Goal: Task Accomplishment & Management: Manage account settings

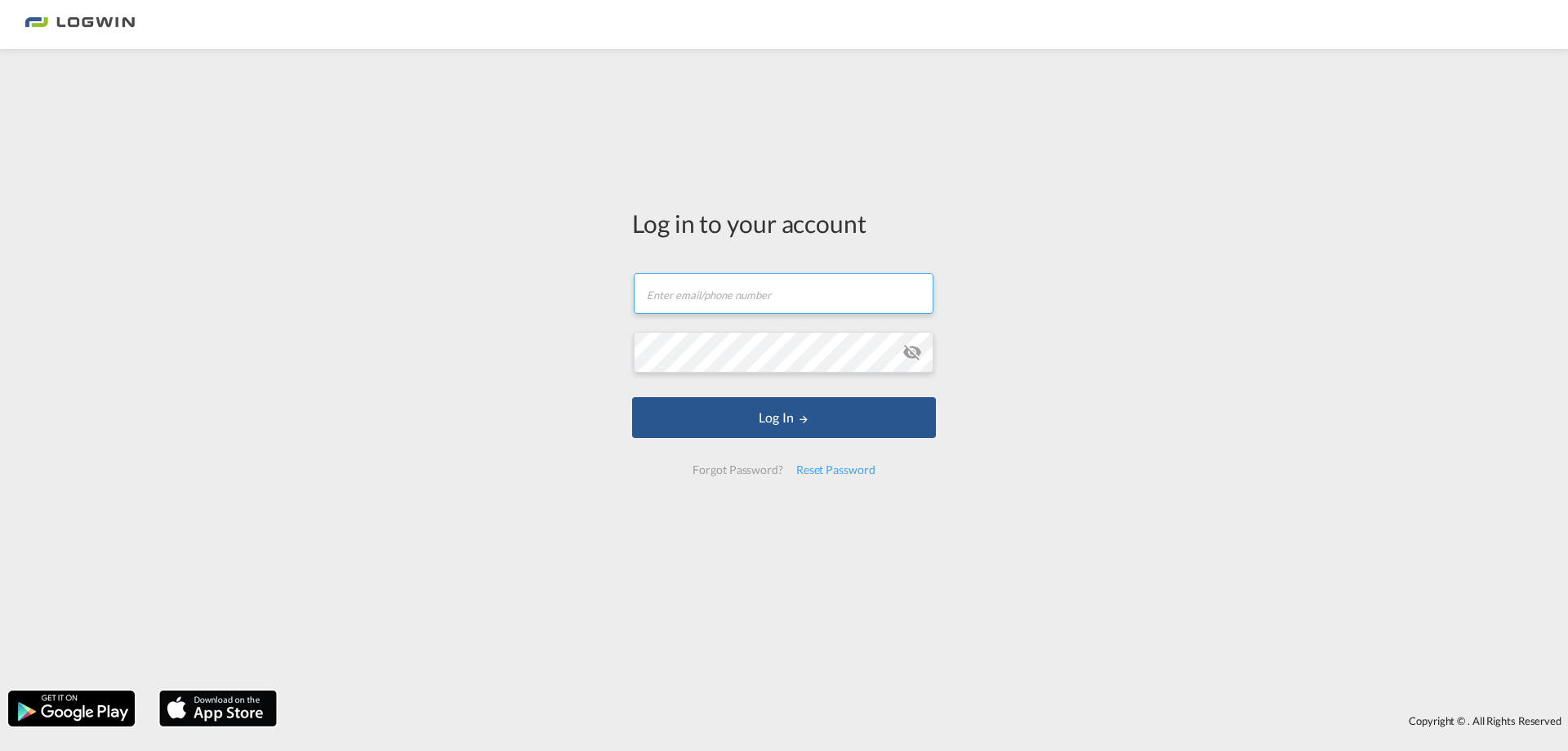
click at [710, 300] on input "text" at bounding box center [784, 294] width 299 height 41
paste input "[PERSON_NAME][EMAIL_ADDRESS][PERSON_NAME][DOMAIN_NAME]"
type input "[PERSON_NAME][EMAIL_ADDRESS][PERSON_NAME][DOMAIN_NAME]"
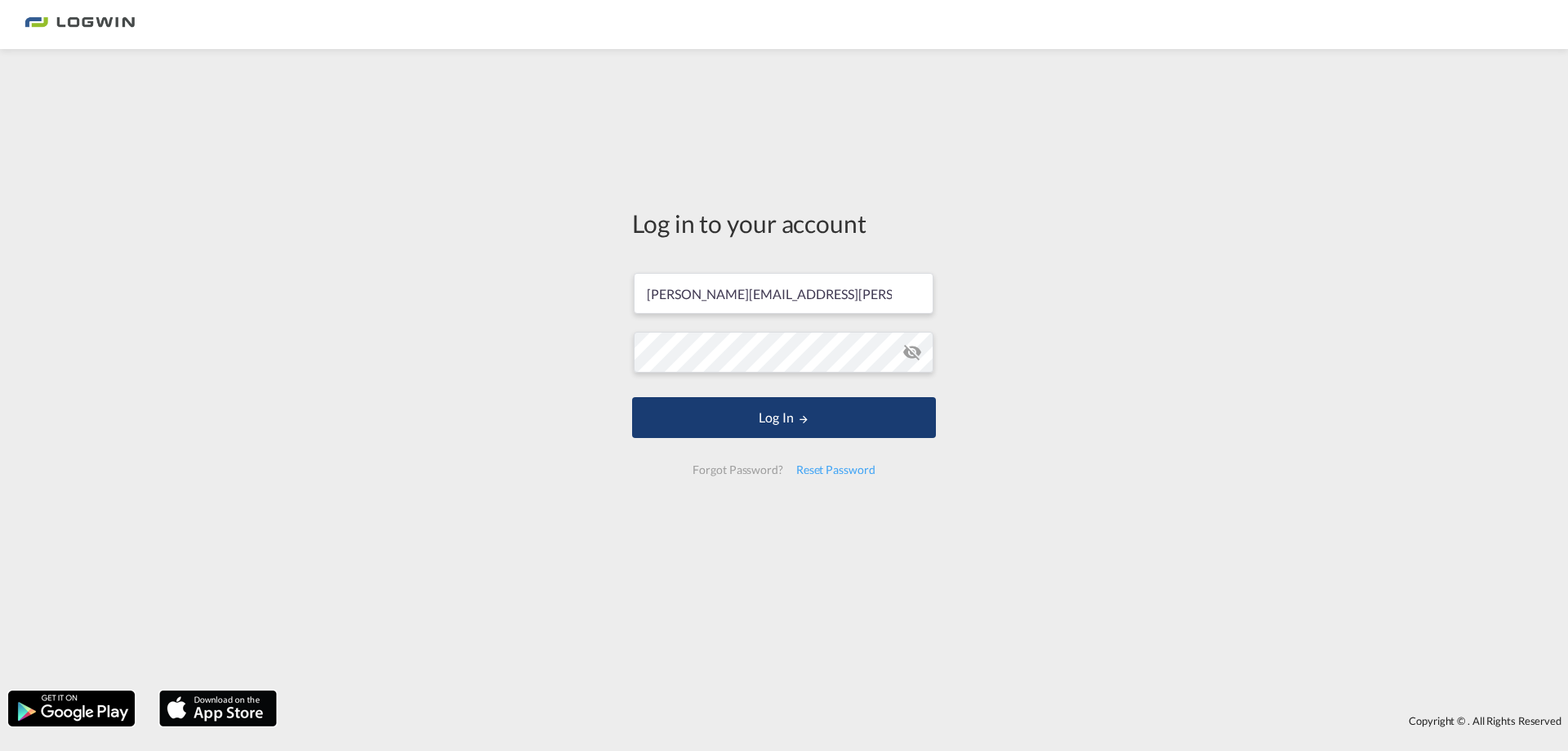
click at [796, 419] on button "Log In" at bounding box center [784, 417] width 303 height 41
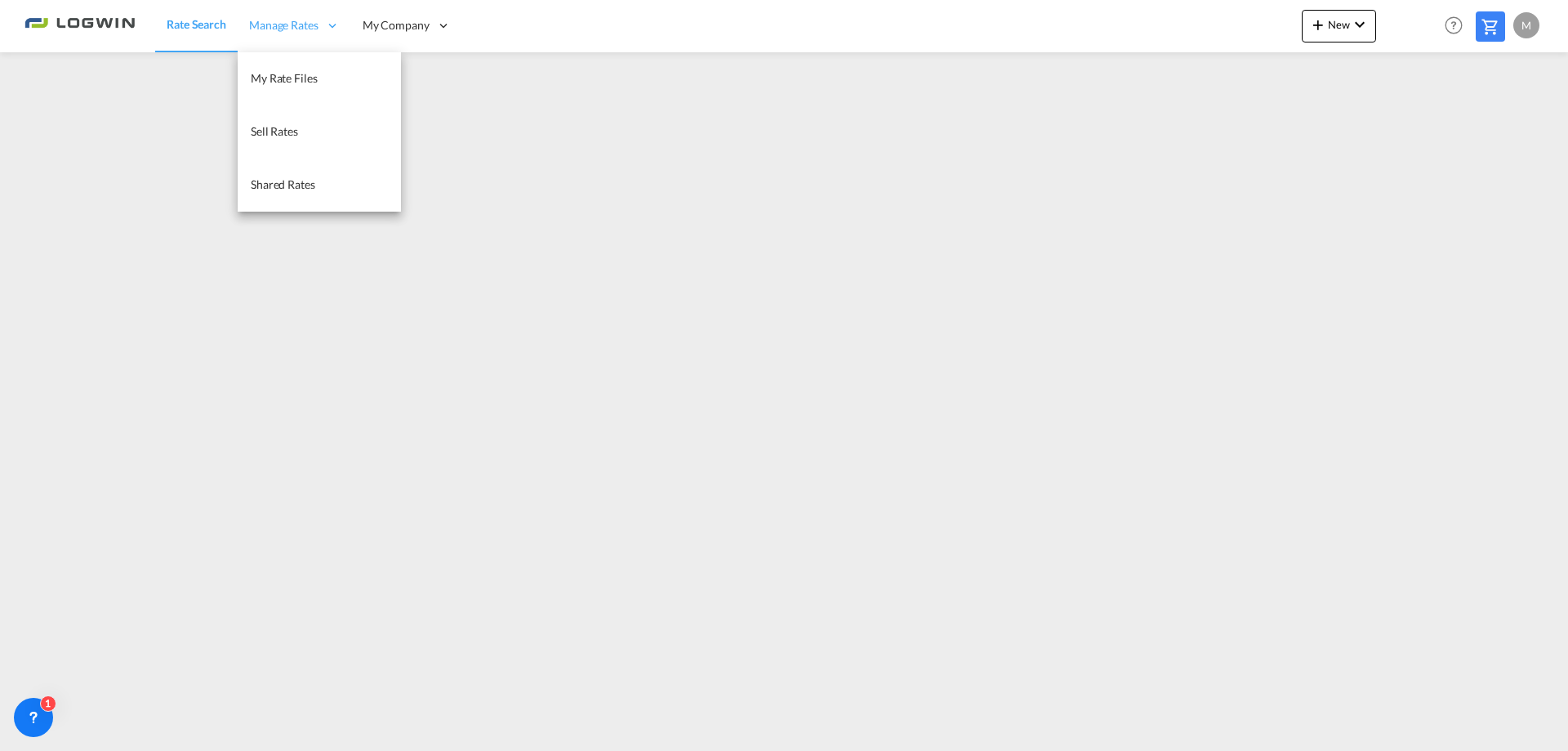
click at [320, 27] on div "Manage Rates" at bounding box center [294, 25] width 114 height 53
click at [308, 83] on span "My Rate Files" at bounding box center [285, 78] width 67 height 14
